Goal: Navigation & Orientation: Find specific page/section

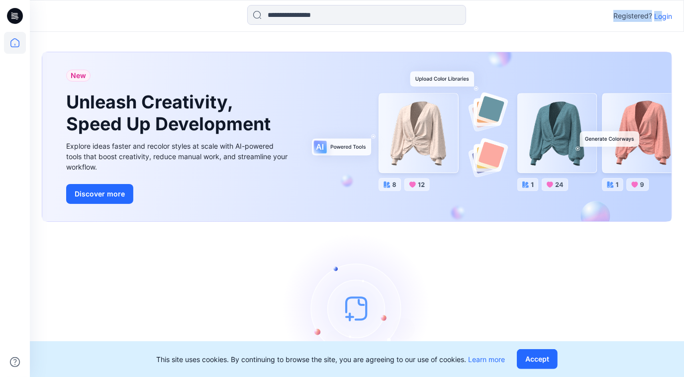
click at [663, 22] on div "Registered? Login" at bounding box center [357, 16] width 654 height 22
drag, startPoint x: 663, startPoint y: 22, endPoint x: 663, endPoint y: 16, distance: 5.5
click at [663, 16] on p "Login" at bounding box center [663, 16] width 18 height 10
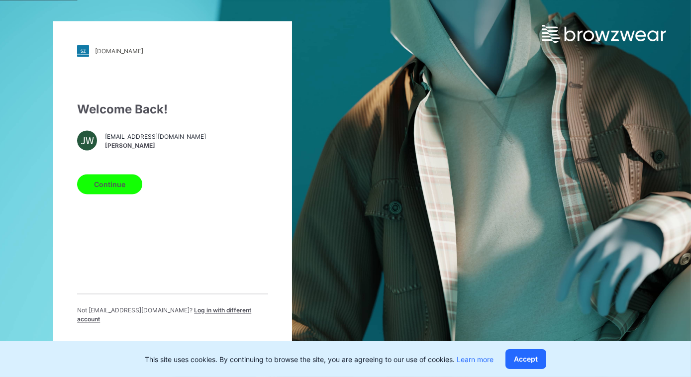
click at [133, 190] on button "Continue" at bounding box center [109, 185] width 65 height 20
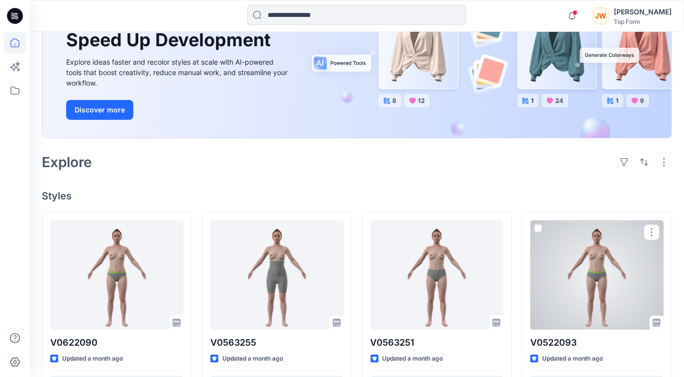
scroll to position [45, 0]
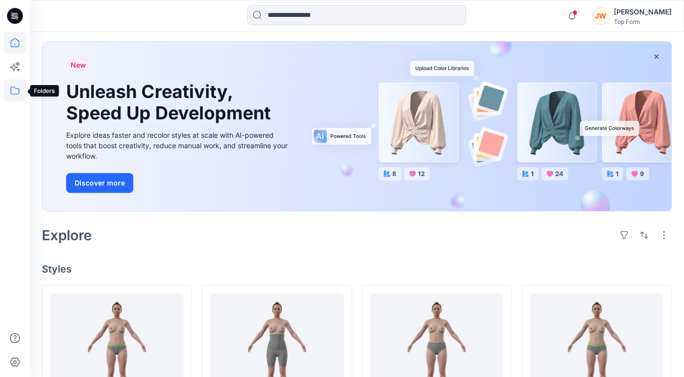
click at [11, 93] on icon at bounding box center [15, 91] width 22 height 22
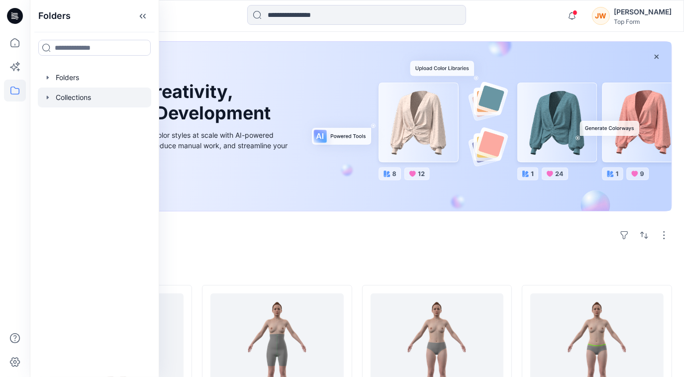
click at [72, 97] on div at bounding box center [94, 98] width 113 height 20
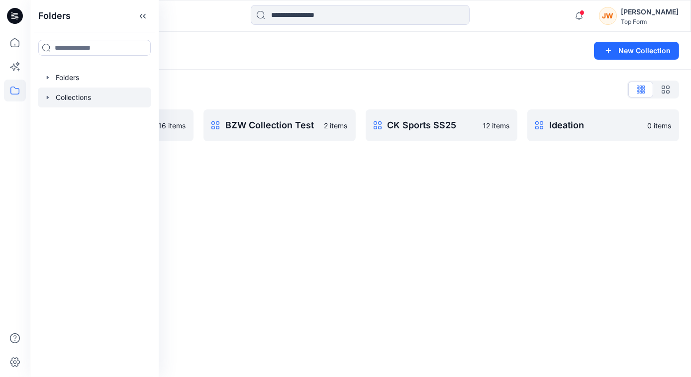
click at [344, 201] on div "Collections New Collection Collections List 1 16 items BZW Collection Test 2 it…" at bounding box center [360, 204] width 661 height 345
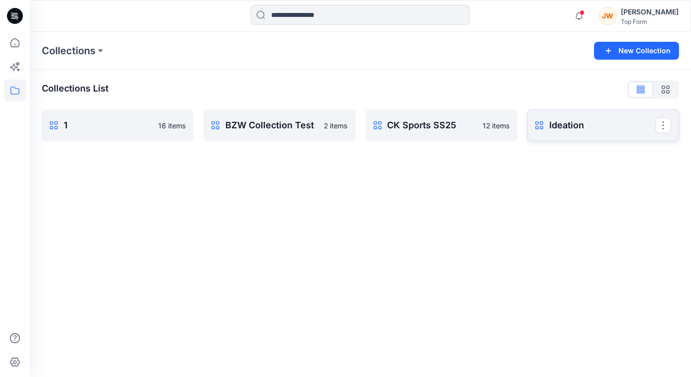
click at [564, 116] on link "Ideation Rename Collection Clone Collection Delete Collection" at bounding box center [603, 125] width 152 height 32
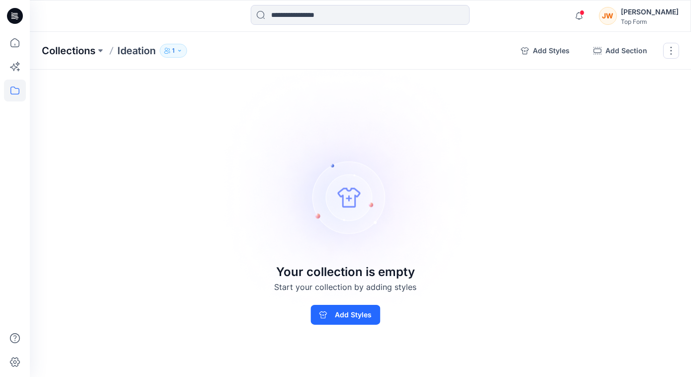
click at [62, 57] on p "Collections" at bounding box center [69, 51] width 54 height 14
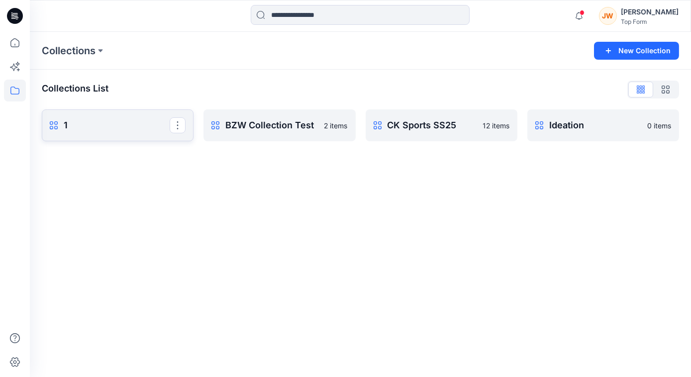
click at [74, 119] on p "1" at bounding box center [117, 125] width 106 height 14
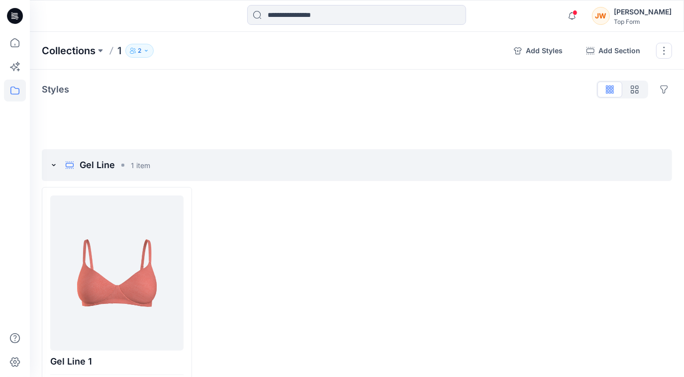
click at [74, 47] on p "Collections" at bounding box center [69, 51] width 54 height 14
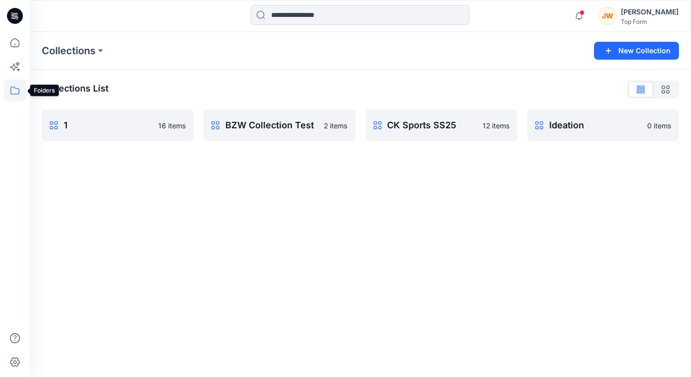
click at [10, 92] on icon at bounding box center [14, 91] width 9 height 8
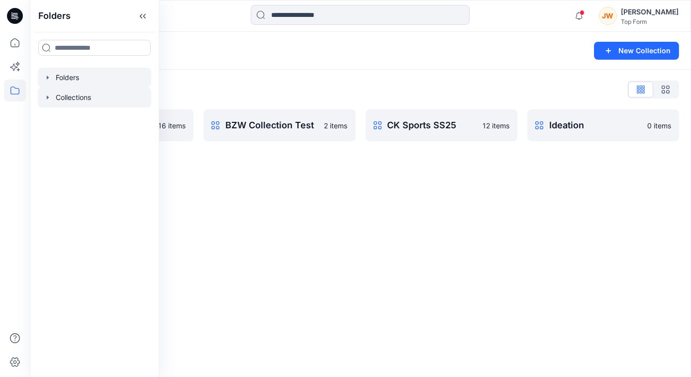
click at [76, 73] on div at bounding box center [94, 78] width 113 height 20
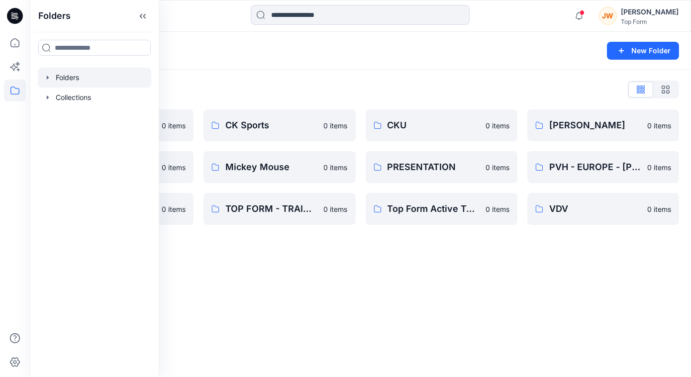
click at [281, 279] on div "Folders New Folder Folders List BW Collab_Testing 0 items HBI - CHAMPION 0 item…" at bounding box center [360, 204] width 661 height 345
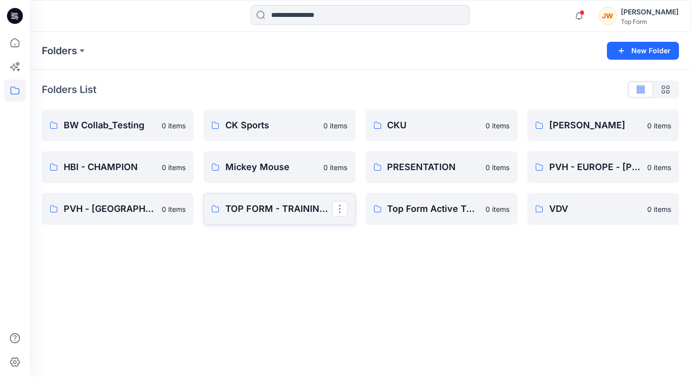
click at [286, 219] on link "TOP FORM - TRAINING TEAM" at bounding box center [280, 209] width 152 height 32
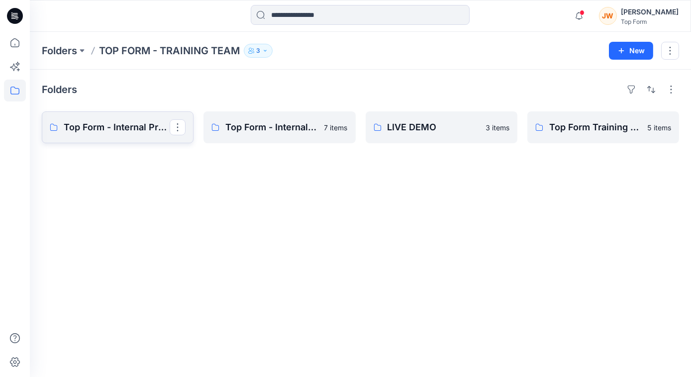
click at [142, 134] on link "Top Form - Internal Practice 2" at bounding box center [118, 127] width 152 height 32
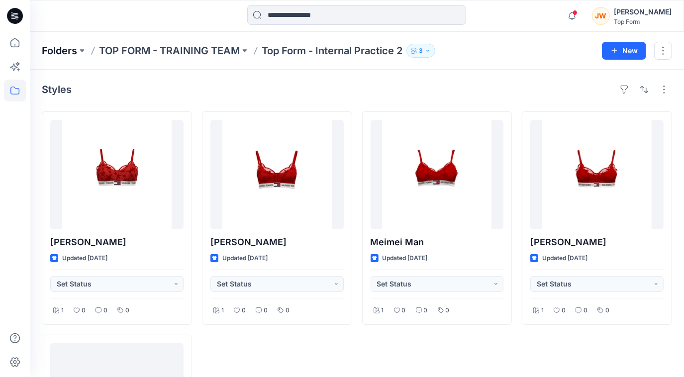
click at [65, 55] on p "Folders" at bounding box center [59, 51] width 35 height 14
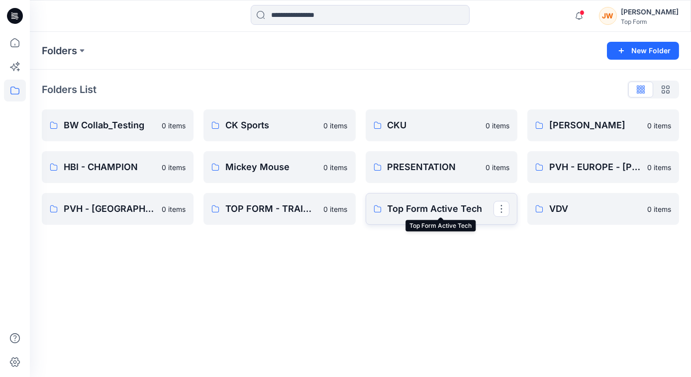
click at [450, 207] on p "Top Form Active Tech" at bounding box center [441, 209] width 106 height 14
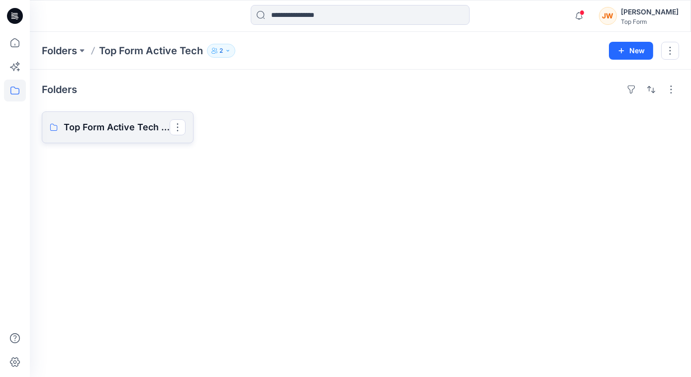
click at [120, 127] on p "Top Form Active Tech Board" at bounding box center [117, 127] width 106 height 14
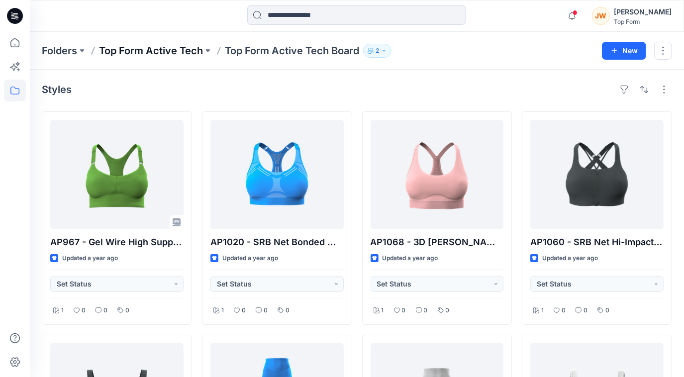
click at [159, 55] on p "Top Form Active Tech" at bounding box center [151, 51] width 104 height 14
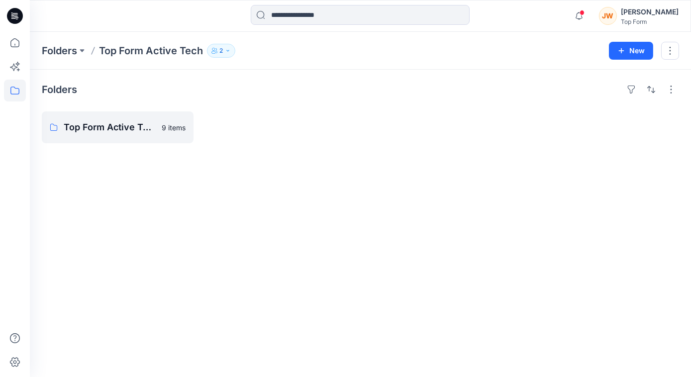
click at [423, 213] on div "Folders Top Form Active Tech Board 9 items" at bounding box center [360, 224] width 661 height 308
